Goal: Transaction & Acquisition: Book appointment/travel/reservation

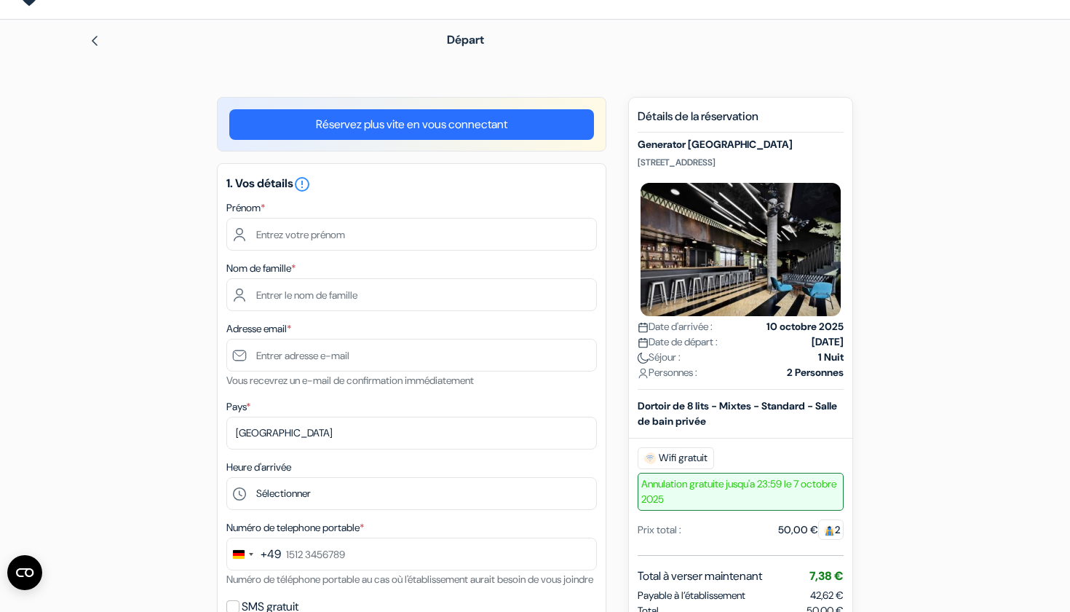
scroll to position [46, 0]
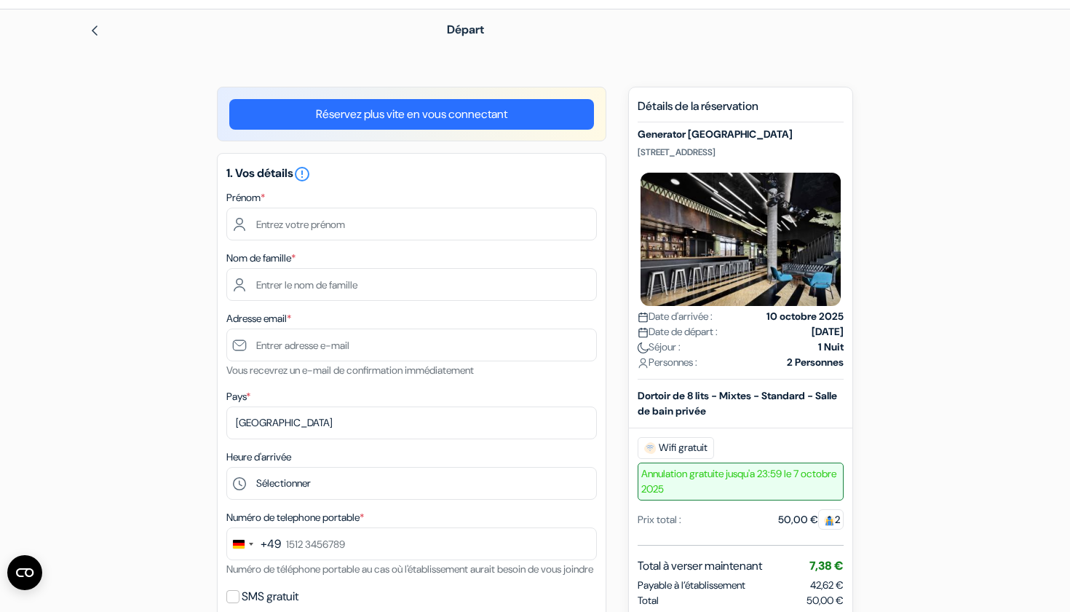
click at [652, 133] on h5 "Generator Hamburg" at bounding box center [741, 134] width 206 height 12
drag, startPoint x: 652, startPoint y: 133, endPoint x: 786, endPoint y: 150, distance: 135.0
click at [787, 150] on div "Generator Hamburg Steintorplatz 3, Hambourg, Allemagne Date d'arrivée : 10 octo…" at bounding box center [741, 253] width 206 height 251
copy div "Generator Hamburg Steintorplatz 3, Hambourg, Allemagne"
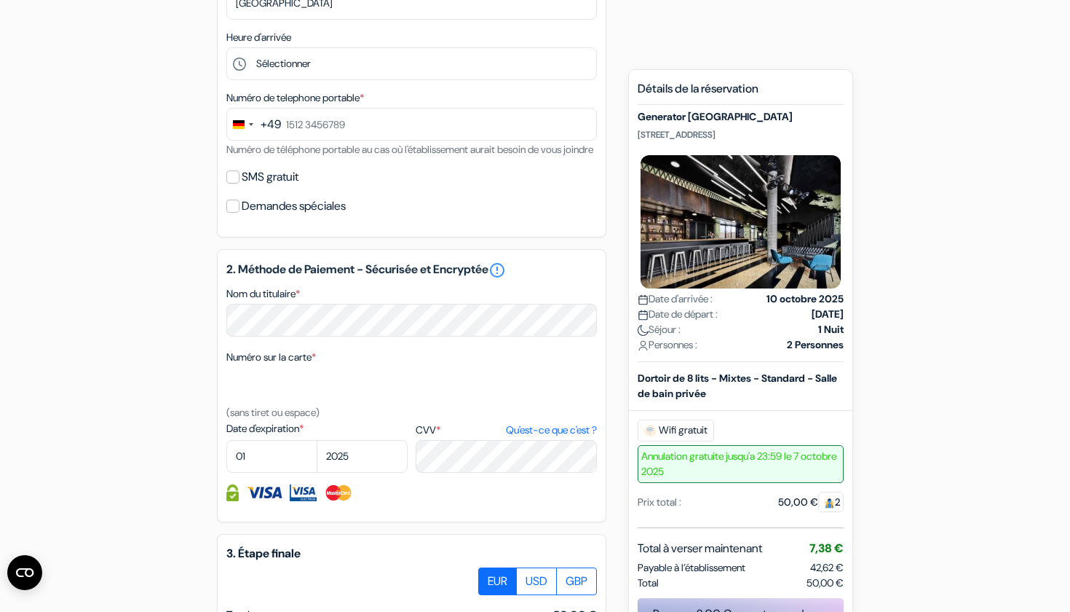
scroll to position [465, 0]
click at [917, 132] on div "add_box Generator Hamburg Steintorplatz 3, Hambourg, Allemagne Détails de l'éta…" at bounding box center [535, 264] width 961 height 1192
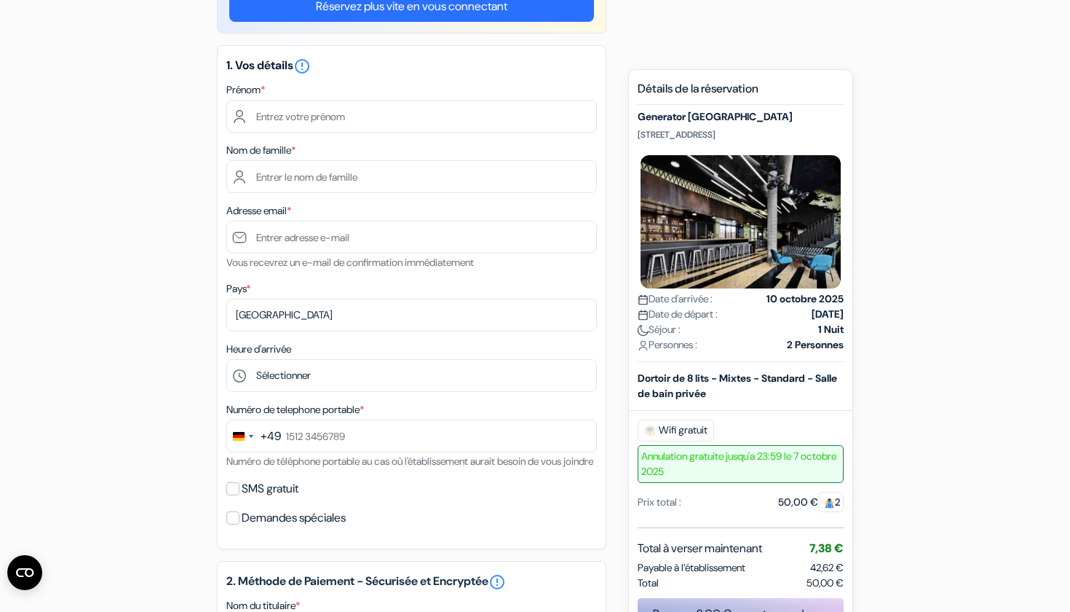
scroll to position [170, 0]
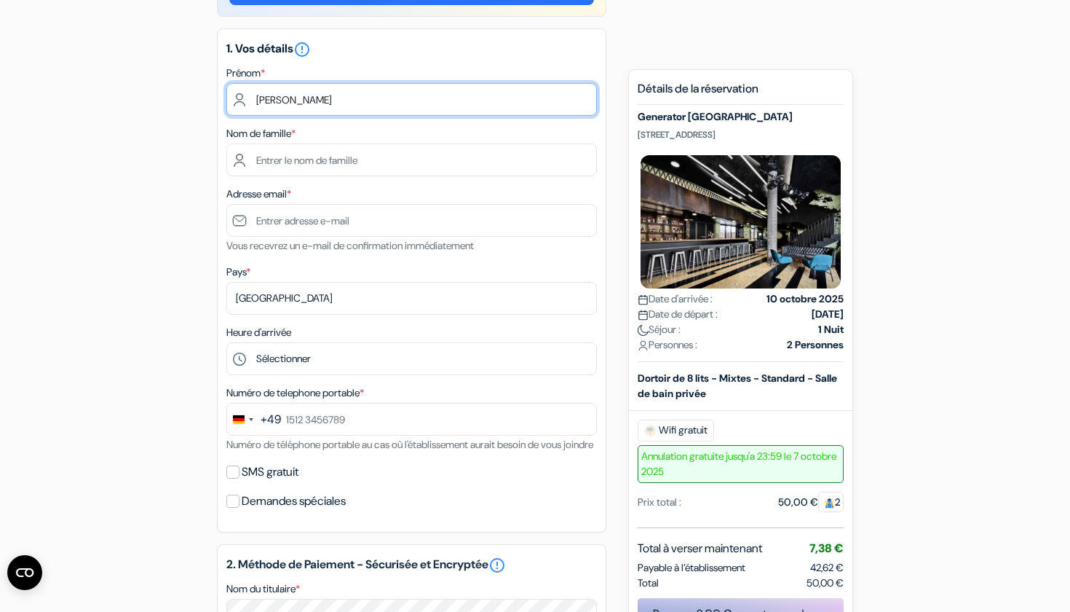
type input "warrick"
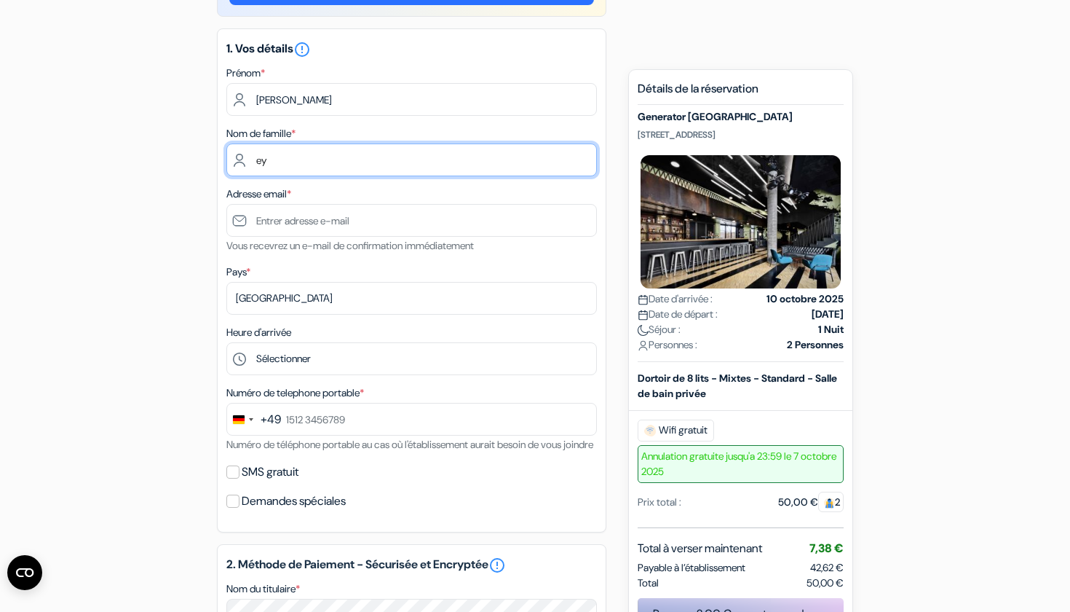
type input "eyoum kodo"
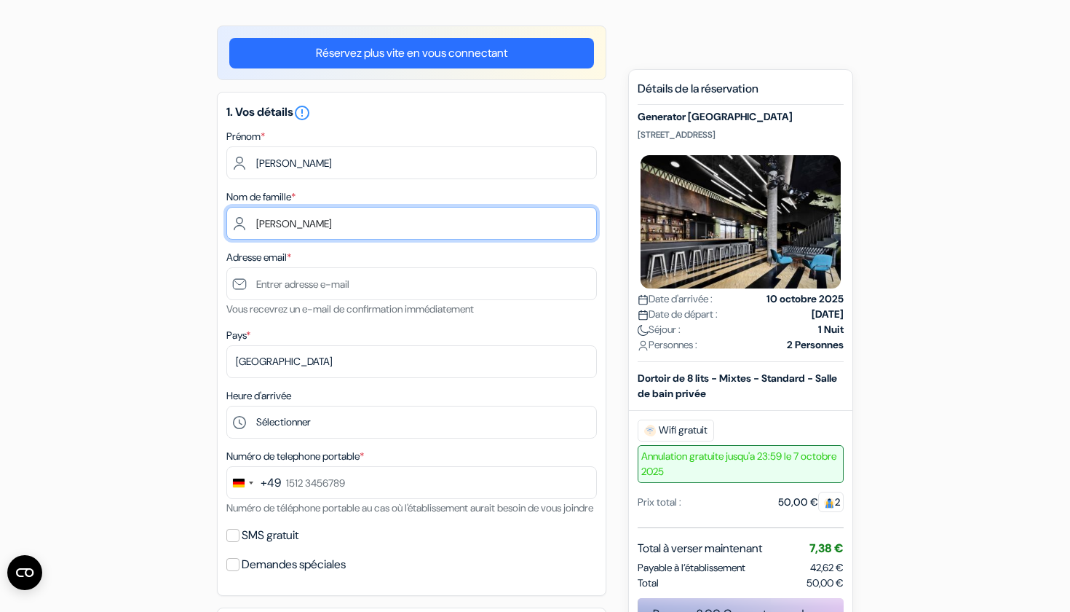
scroll to position [140, 0]
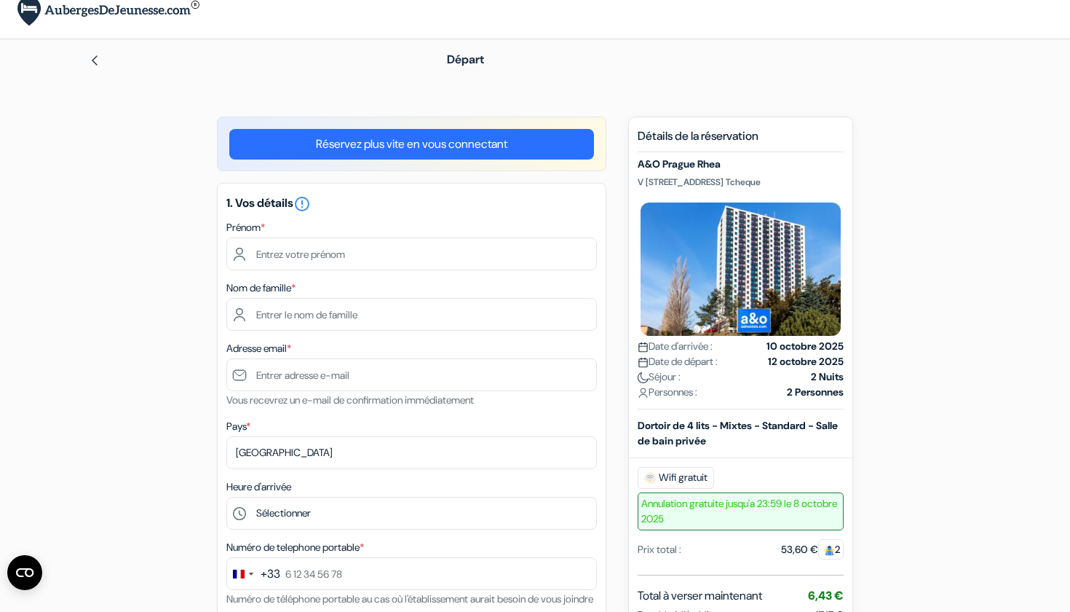
scroll to position [20, 0]
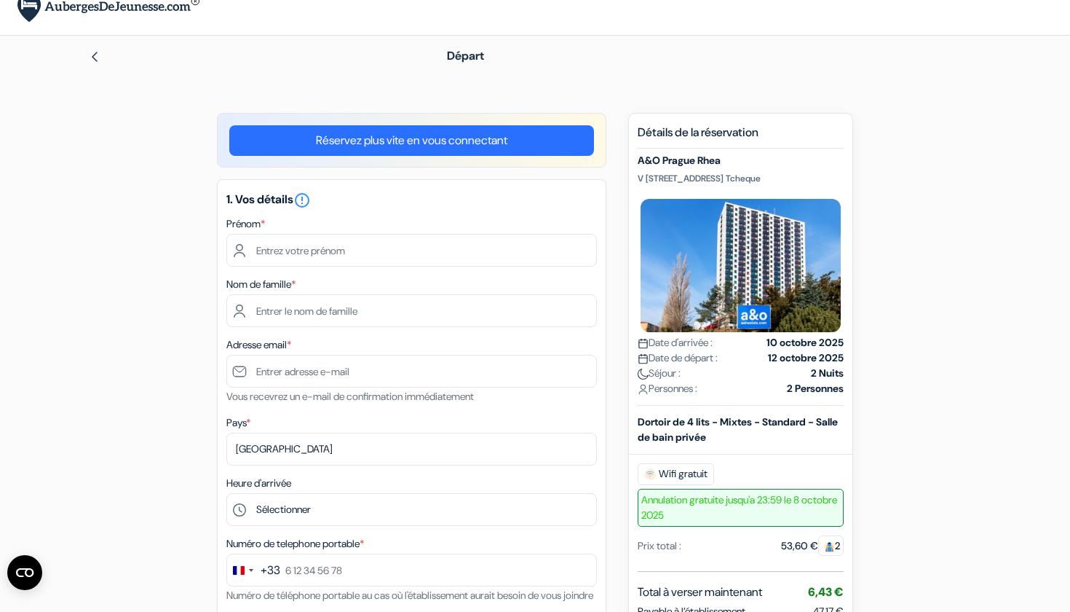
click at [639, 179] on p "V Úžlabině 3068, Prague, Republique Tcheque" at bounding box center [741, 179] width 206 height 12
drag, startPoint x: 639, startPoint y: 179, endPoint x: 826, endPoint y: 175, distance: 187.2
click at [826, 175] on p "V Úžlabině 3068, Prague, Republique Tcheque" at bounding box center [741, 179] width 206 height 12
copy p "V Úžlabině 3068, Prague, Republique Tcheque"
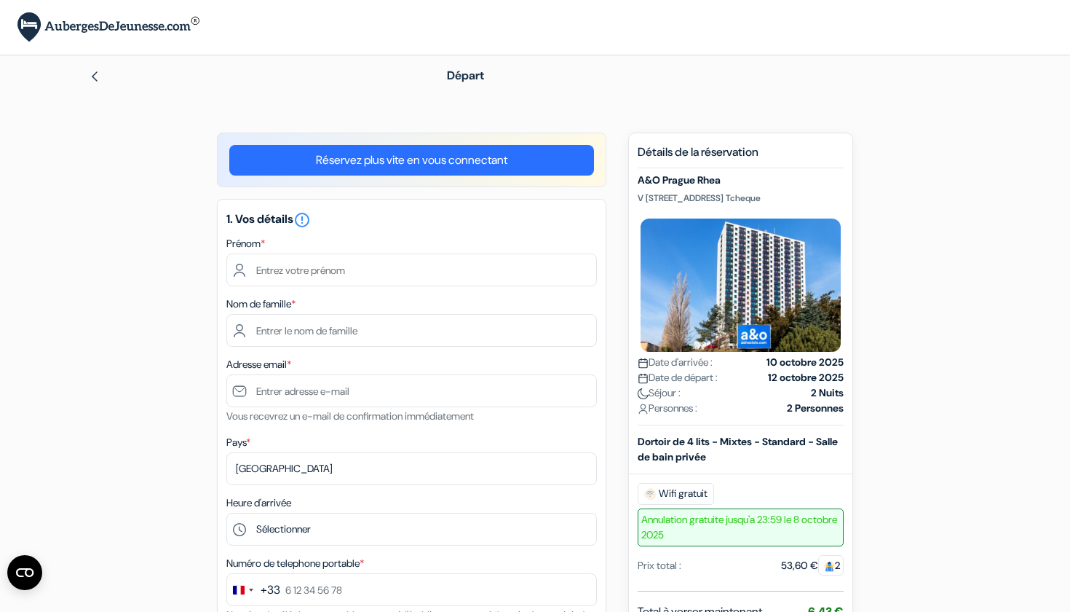
scroll to position [0, 0]
